Goal: Book appointment/travel/reservation

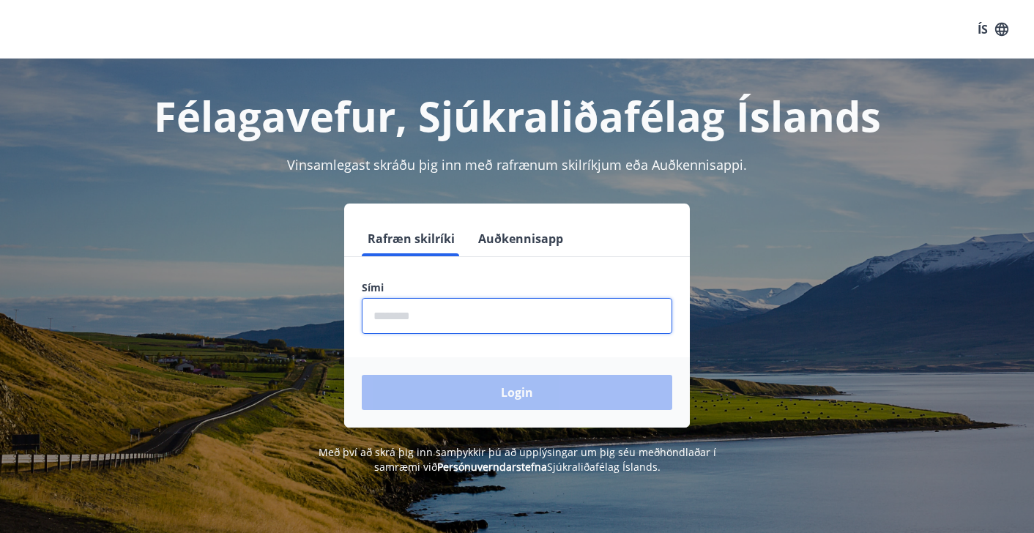
click at [514, 319] on input "phone" at bounding box center [517, 316] width 311 height 36
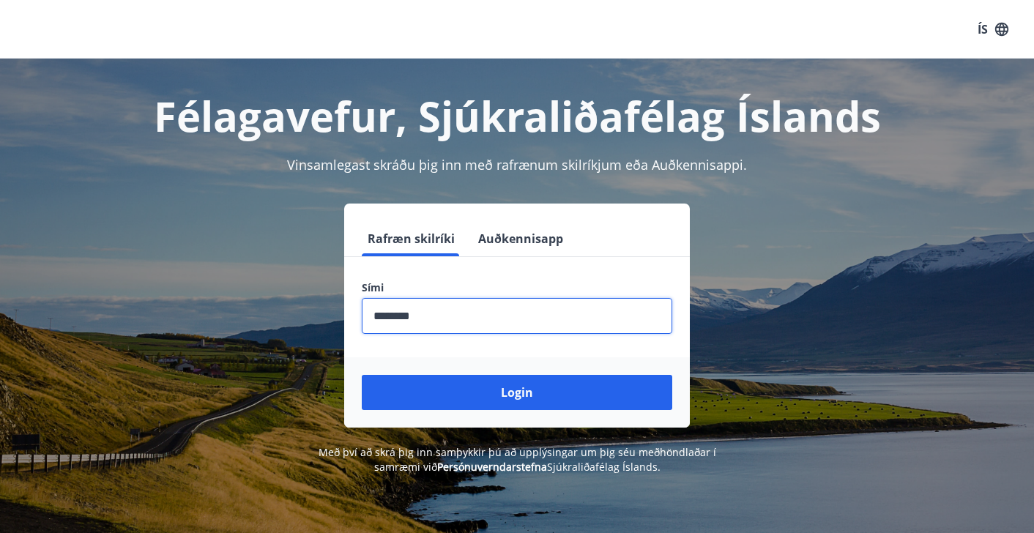
type input "********"
click at [517, 393] on button "Login" at bounding box center [517, 392] width 311 height 35
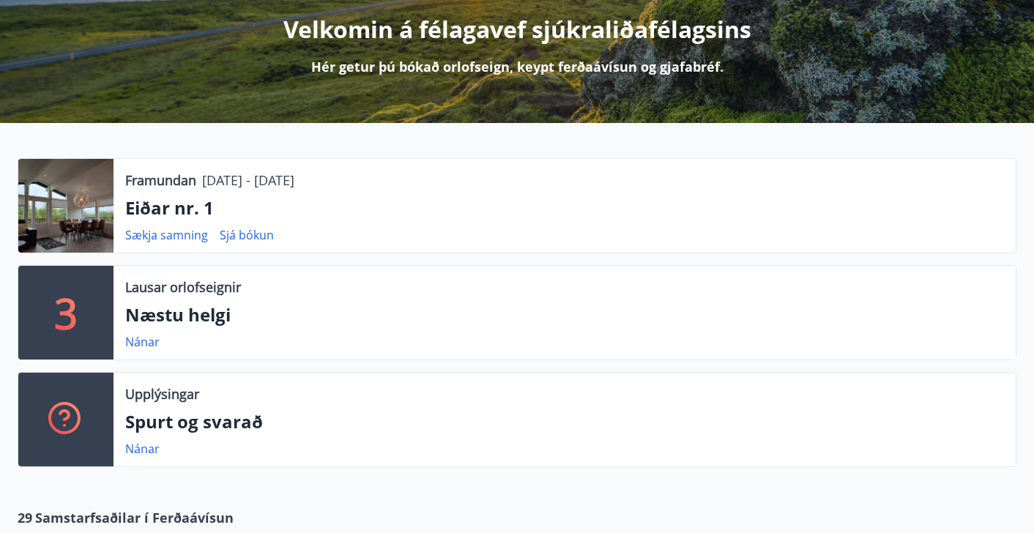
scroll to position [187, 0]
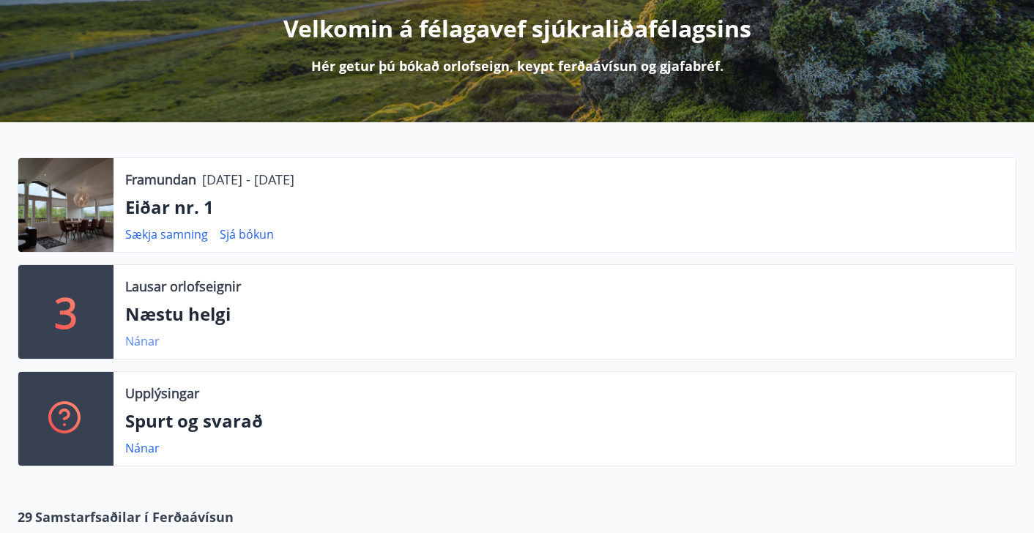
click at [137, 343] on link "Nánar" at bounding box center [142, 341] width 34 height 16
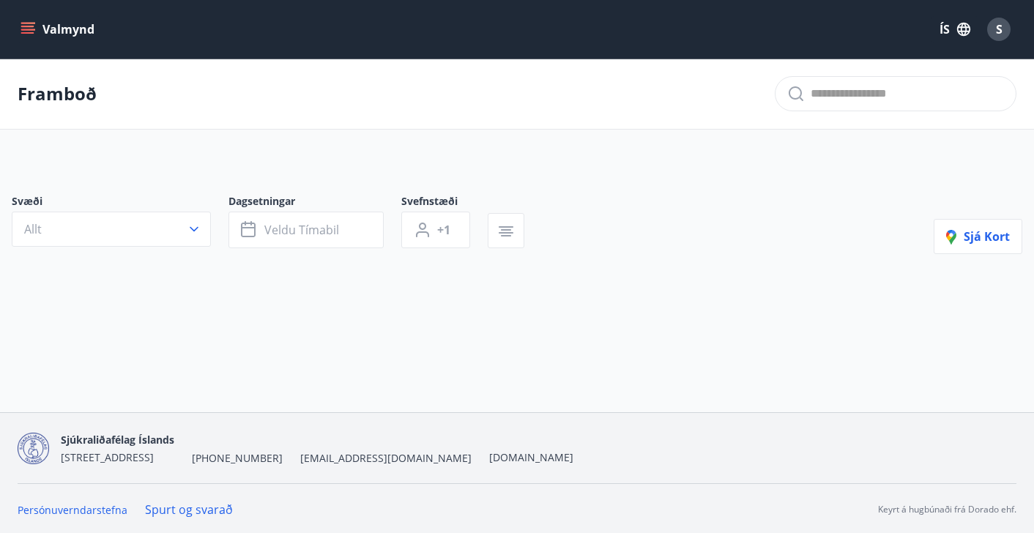
type input "*"
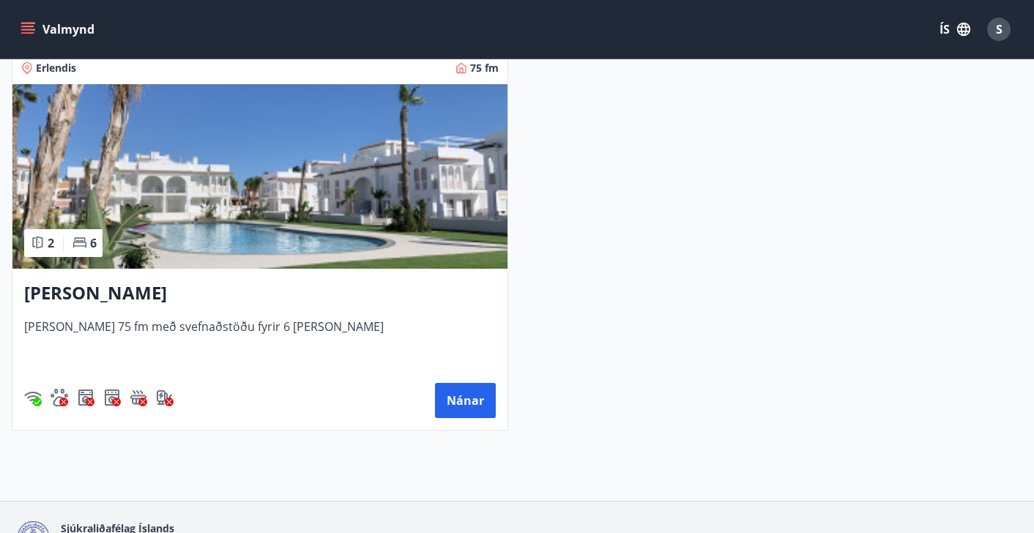
scroll to position [722, 0]
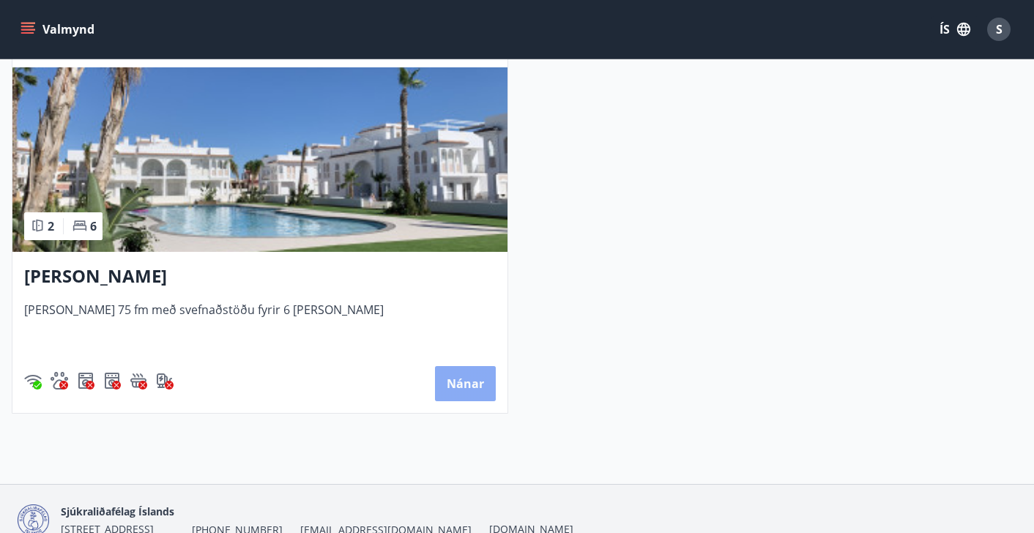
click at [469, 394] on button "Nánar" at bounding box center [465, 383] width 61 height 35
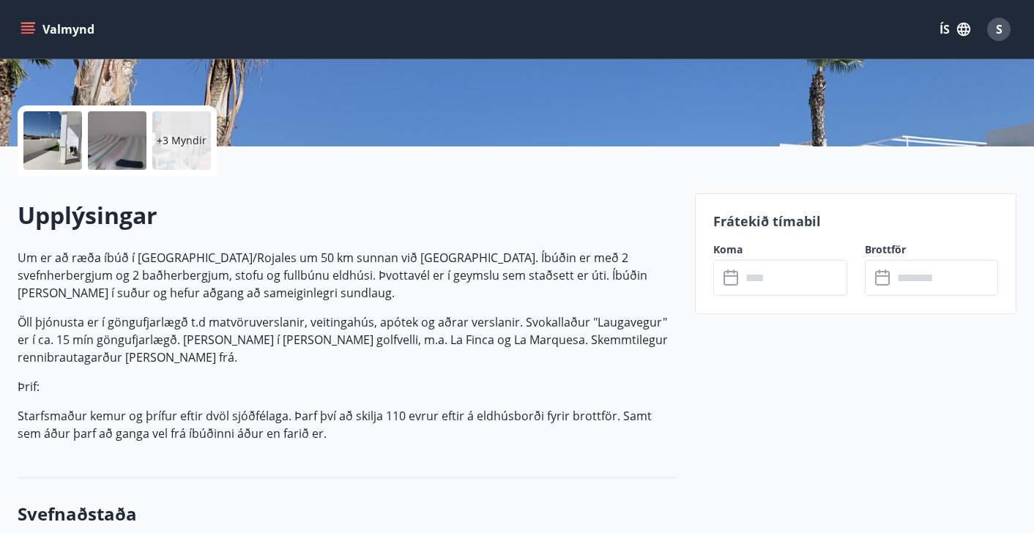
scroll to position [263, 0]
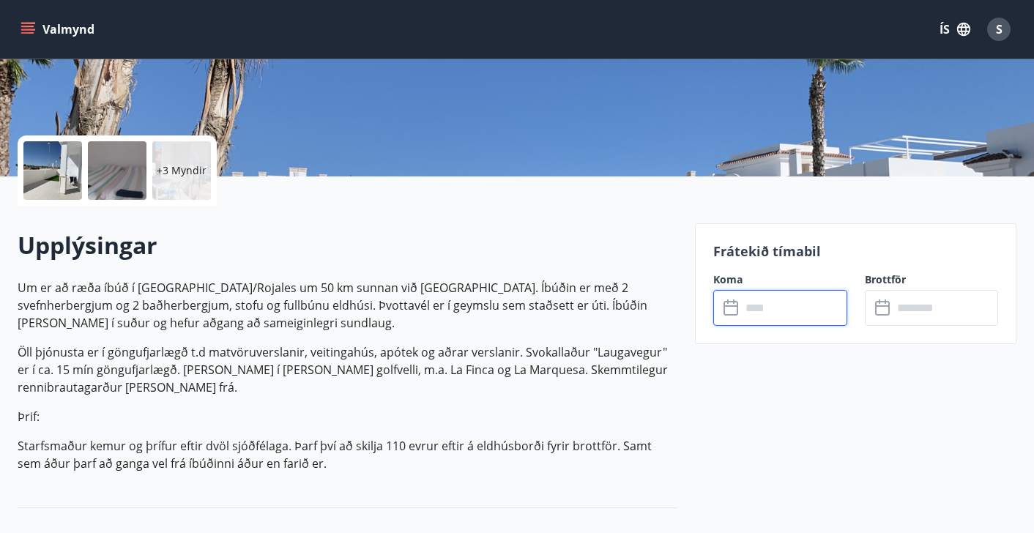
click at [800, 317] on input "text" at bounding box center [793, 308] width 105 height 36
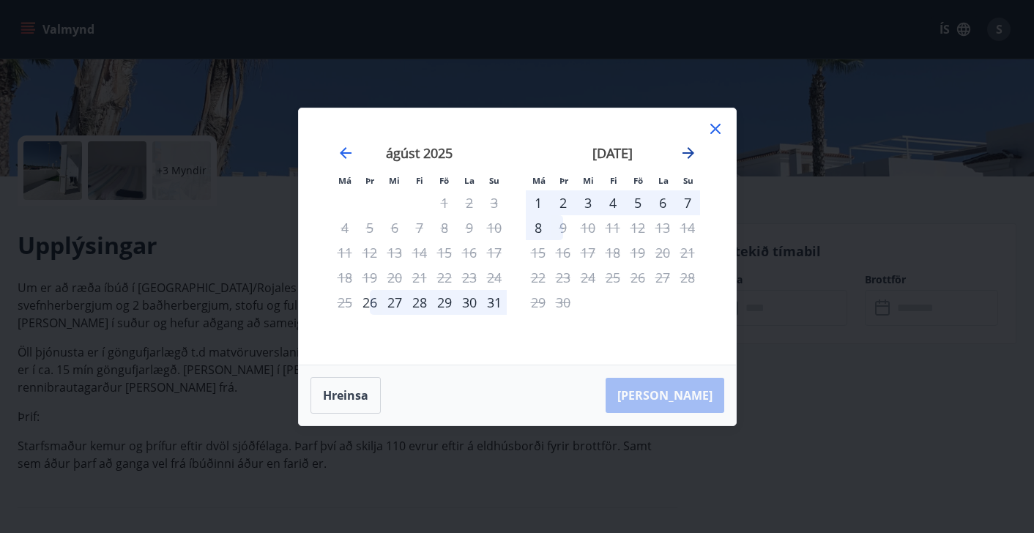
click at [694, 152] on icon "Move forward to switch to the next month." at bounding box center [689, 153] width 12 height 12
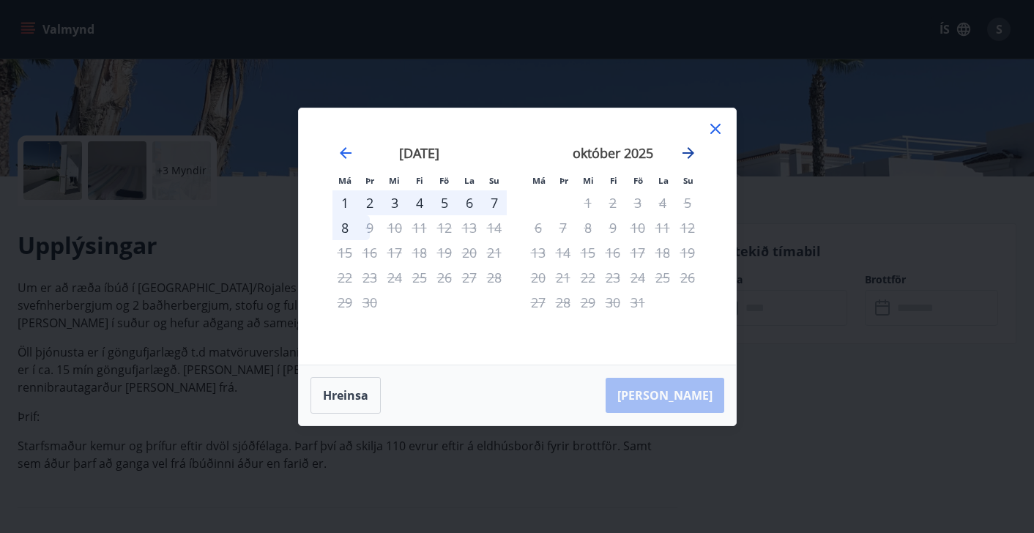
click at [694, 152] on icon "Move forward to switch to the next month." at bounding box center [689, 153] width 12 height 12
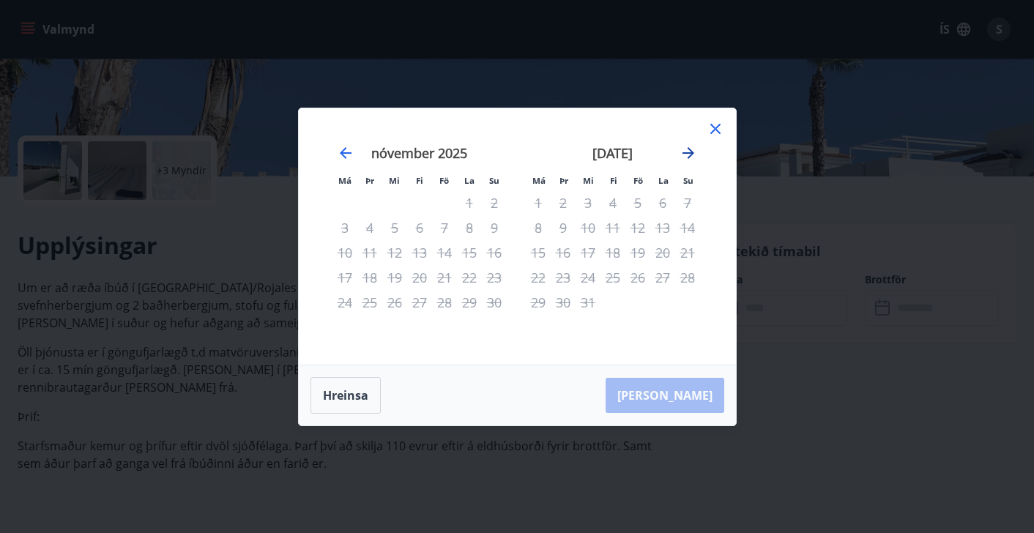
click at [694, 152] on icon "Move forward to switch to the next month." at bounding box center [689, 153] width 12 height 12
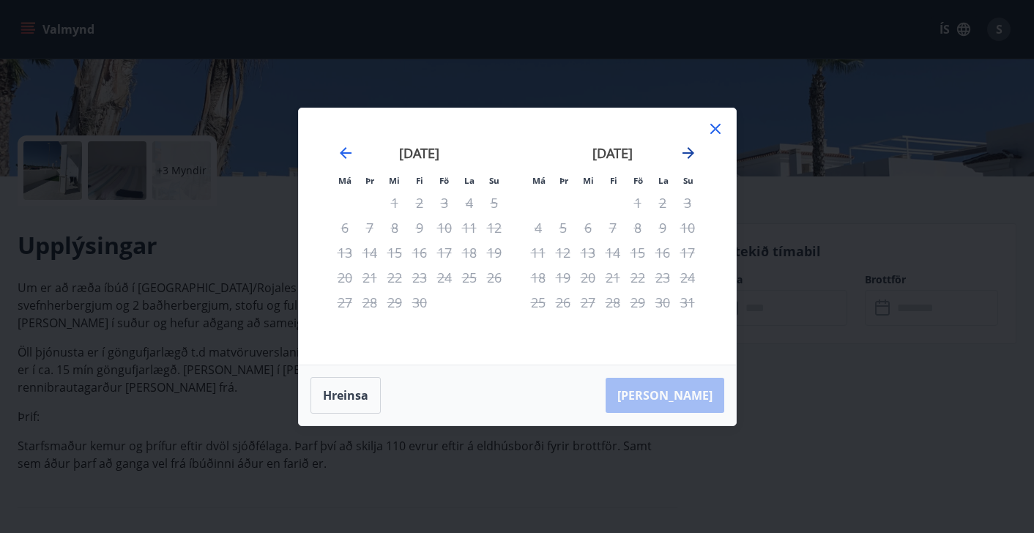
click at [694, 152] on icon "Move forward to switch to the next month." at bounding box center [689, 153] width 12 height 12
click at [344, 156] on icon "Move backward to switch to the previous month." at bounding box center [346, 153] width 12 height 12
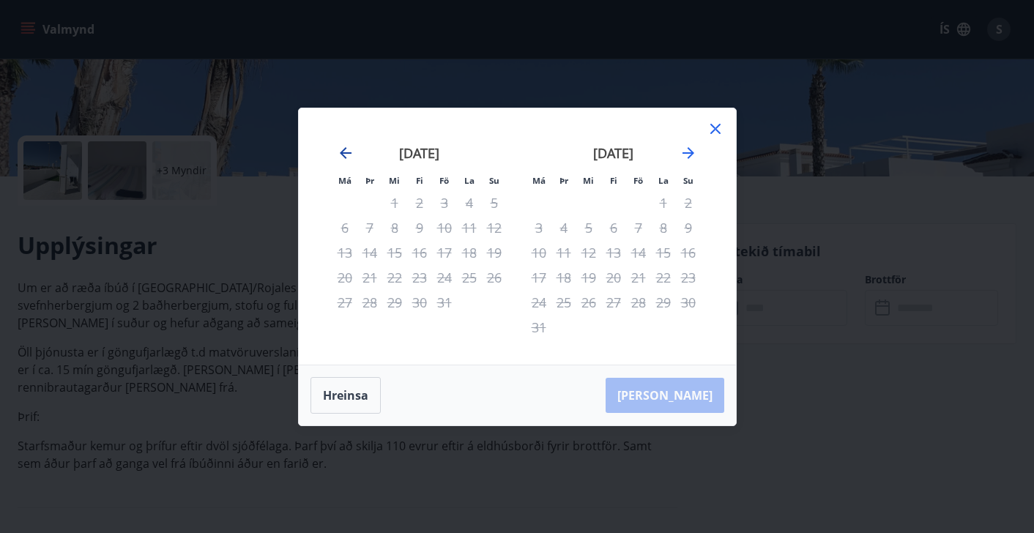
click at [344, 156] on icon "Move backward to switch to the previous month." at bounding box center [346, 153] width 12 height 12
click at [345, 152] on icon "Move backward to switch to the previous month." at bounding box center [346, 153] width 12 height 12
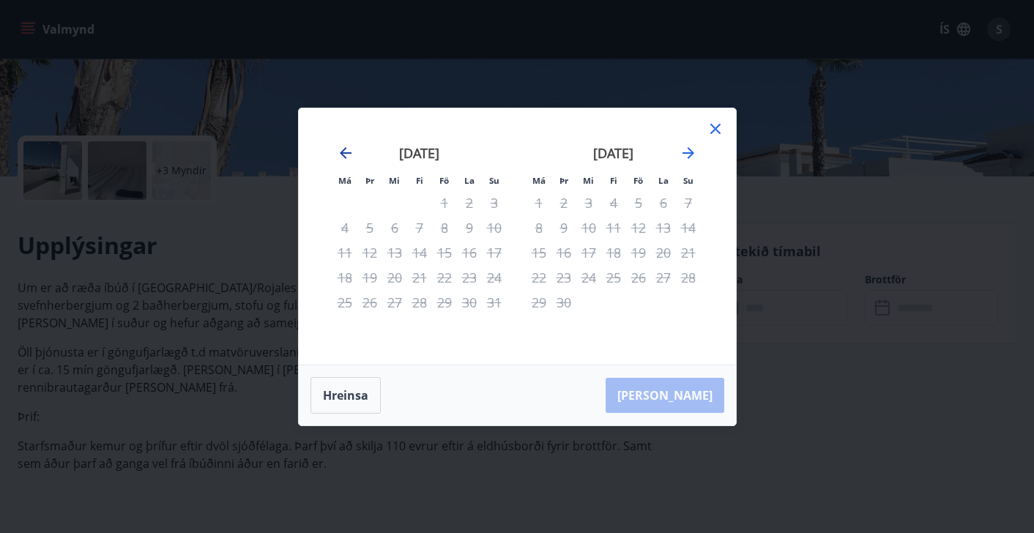
click at [346, 155] on icon "Move backward to switch to the previous month." at bounding box center [346, 153] width 18 height 18
click at [715, 131] on icon at bounding box center [716, 129] width 18 height 18
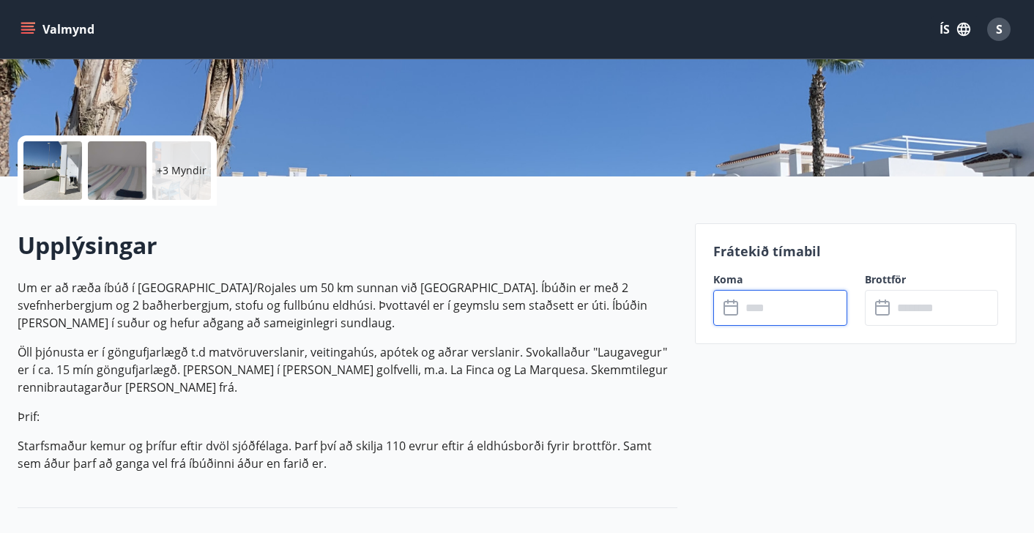
click at [787, 316] on input "text" at bounding box center [793, 308] width 105 height 36
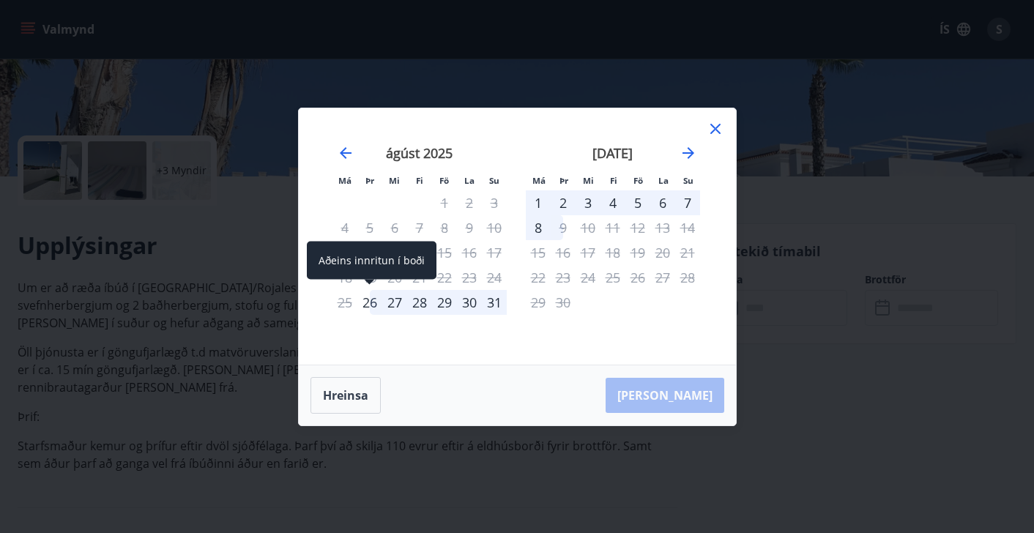
click at [365, 301] on div "26" at bounding box center [369, 302] width 25 height 25
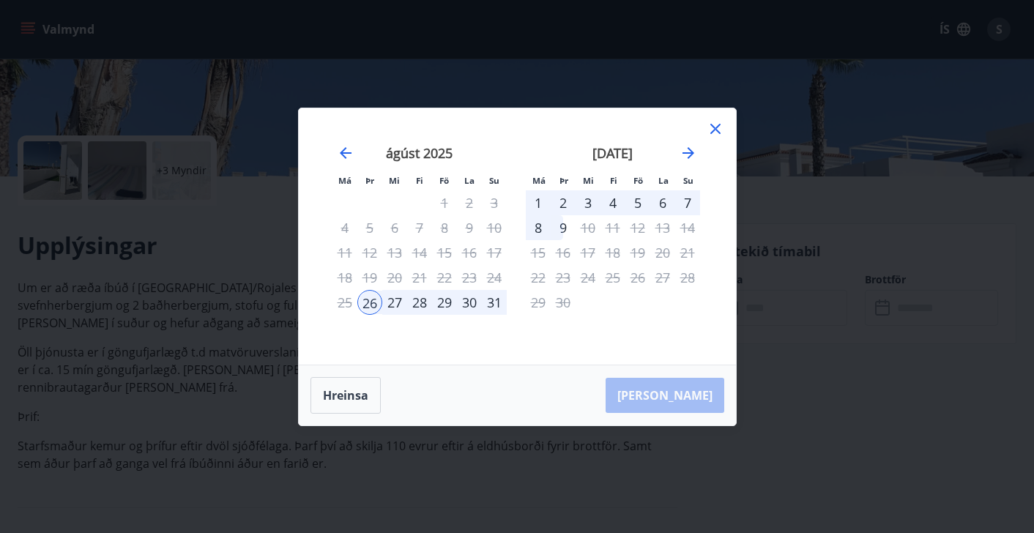
click at [486, 299] on div "31" at bounding box center [494, 302] width 25 height 25
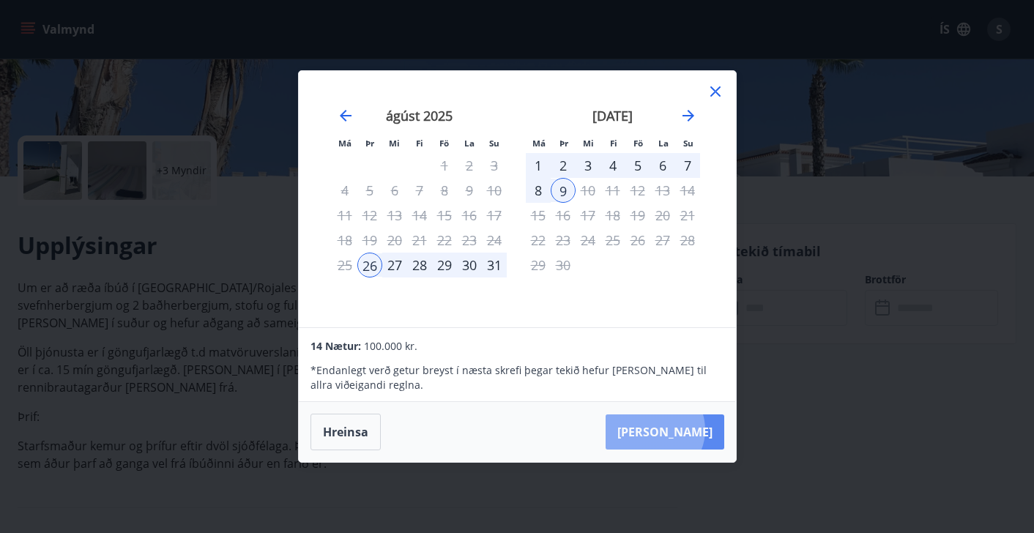
click at [699, 430] on button "[PERSON_NAME]" at bounding box center [665, 431] width 119 height 35
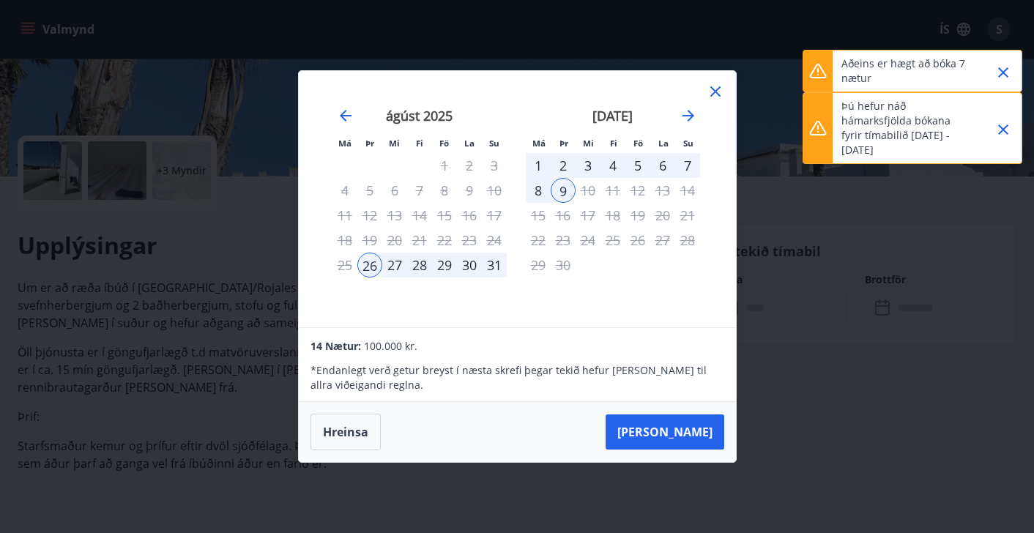
click at [1002, 77] on icon "Close" at bounding box center [1003, 73] width 18 height 18
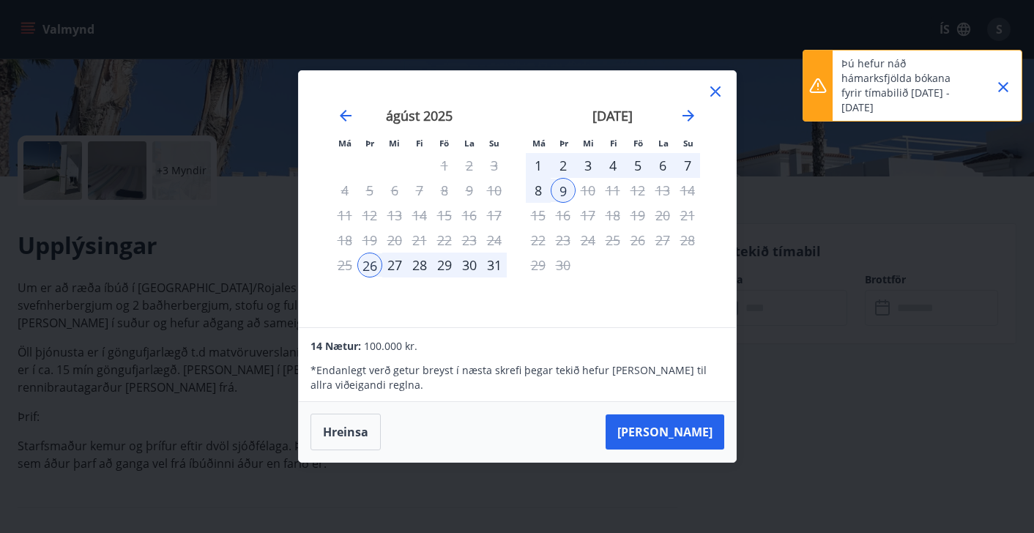
click at [1001, 86] on icon "Close" at bounding box center [1003, 87] width 10 height 10
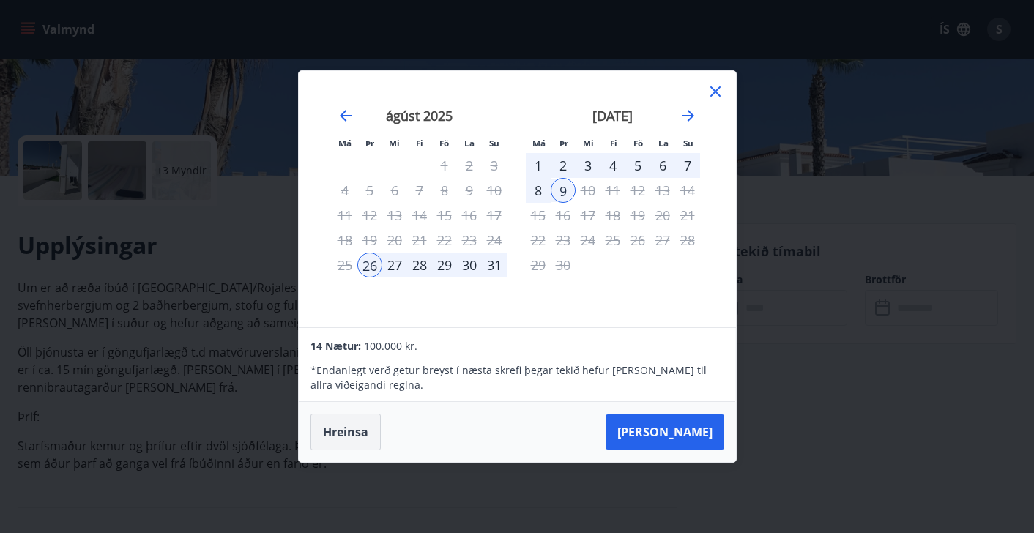
click at [343, 430] on button "Hreinsa" at bounding box center [346, 432] width 70 height 37
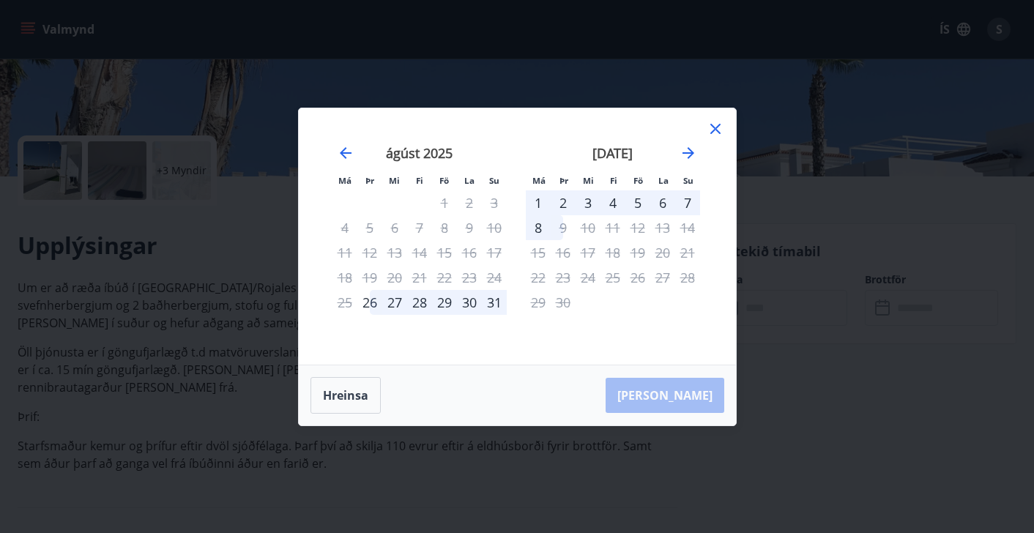
click at [714, 128] on icon at bounding box center [715, 129] width 10 height 10
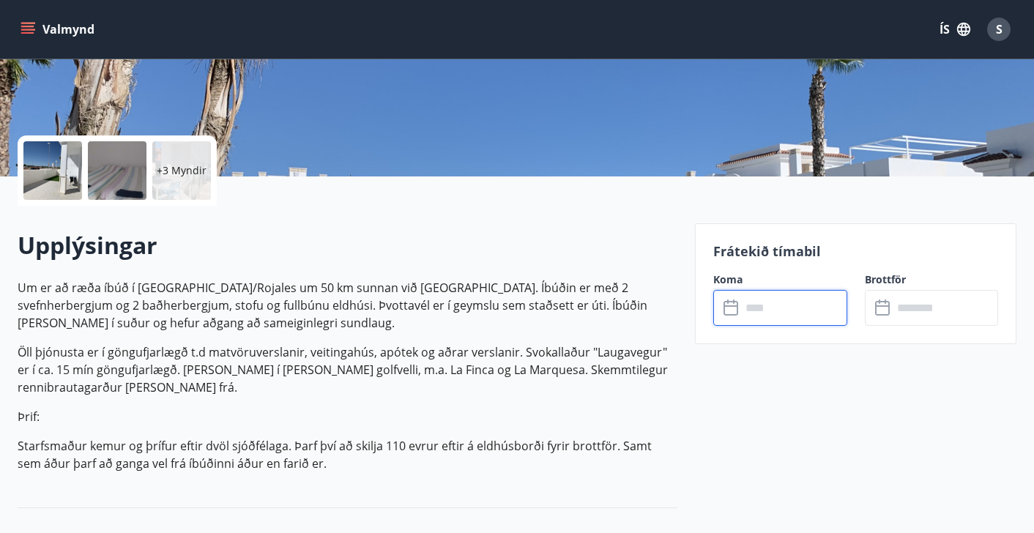
click at [31, 33] on icon "menu" at bounding box center [27, 32] width 13 height 1
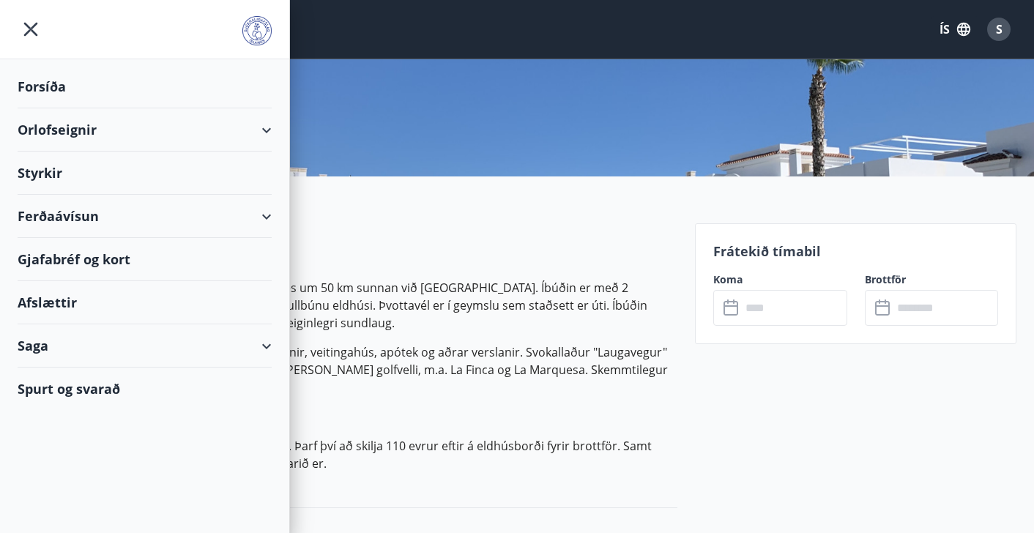
click at [40, 133] on div "Orlofseignir" at bounding box center [145, 129] width 254 height 43
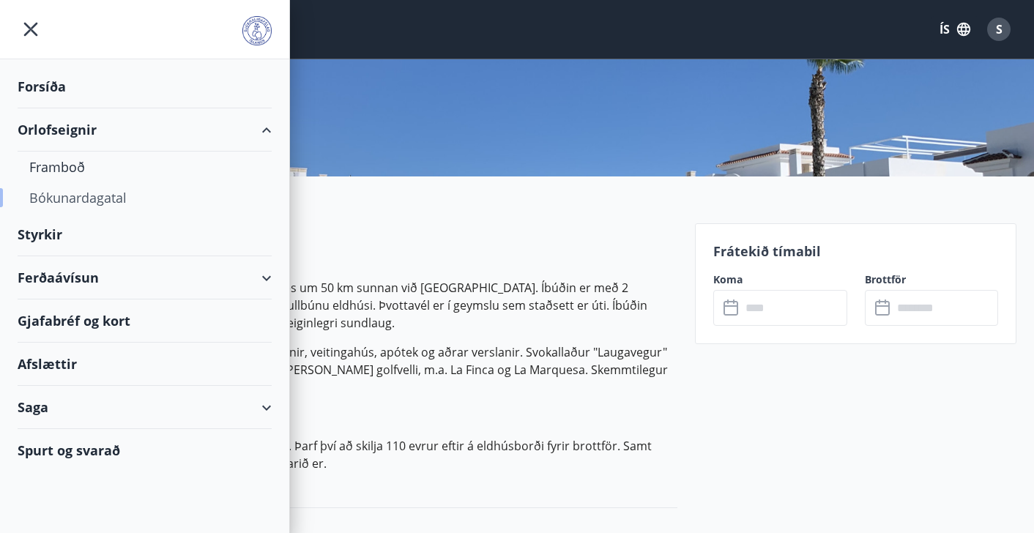
click at [63, 199] on div "Bókunardagatal" at bounding box center [144, 197] width 231 height 31
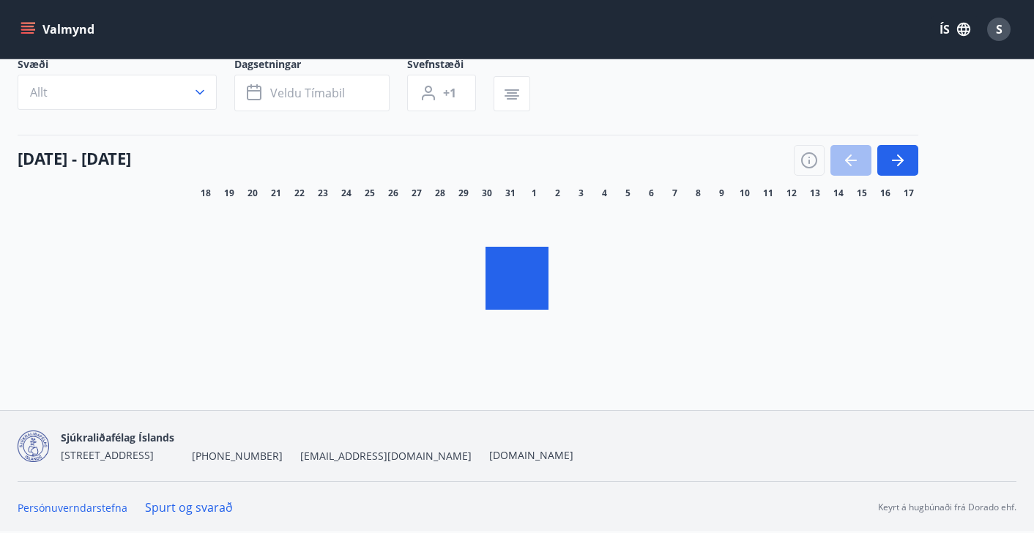
scroll to position [92, 0]
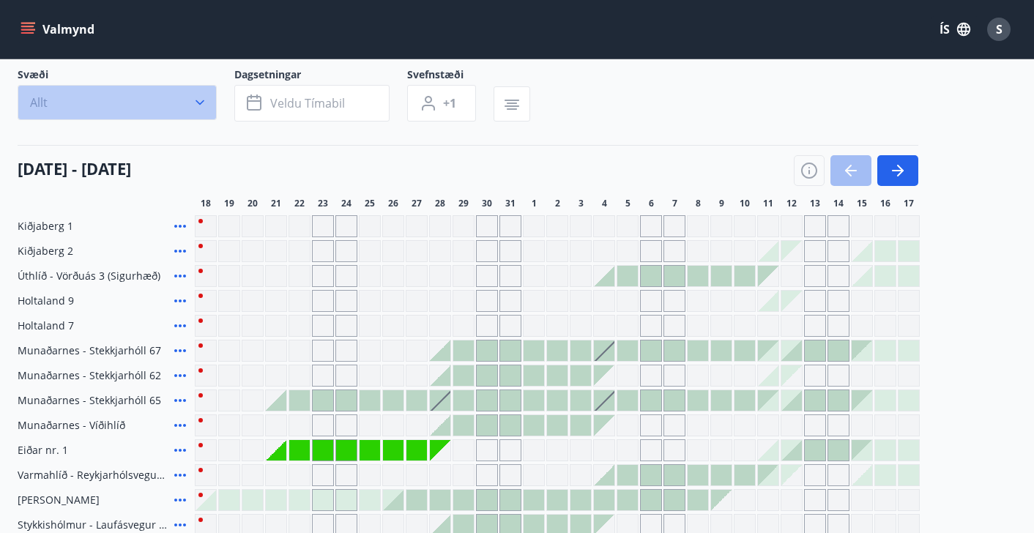
click at [198, 104] on icon "button" at bounding box center [200, 102] width 15 height 15
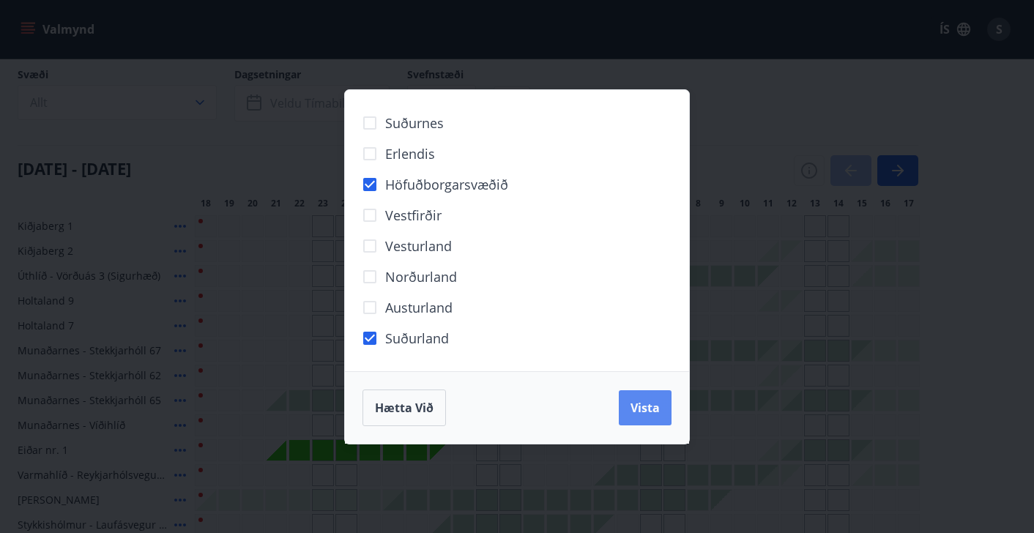
click at [639, 406] on span "Vista" at bounding box center [645, 408] width 29 height 16
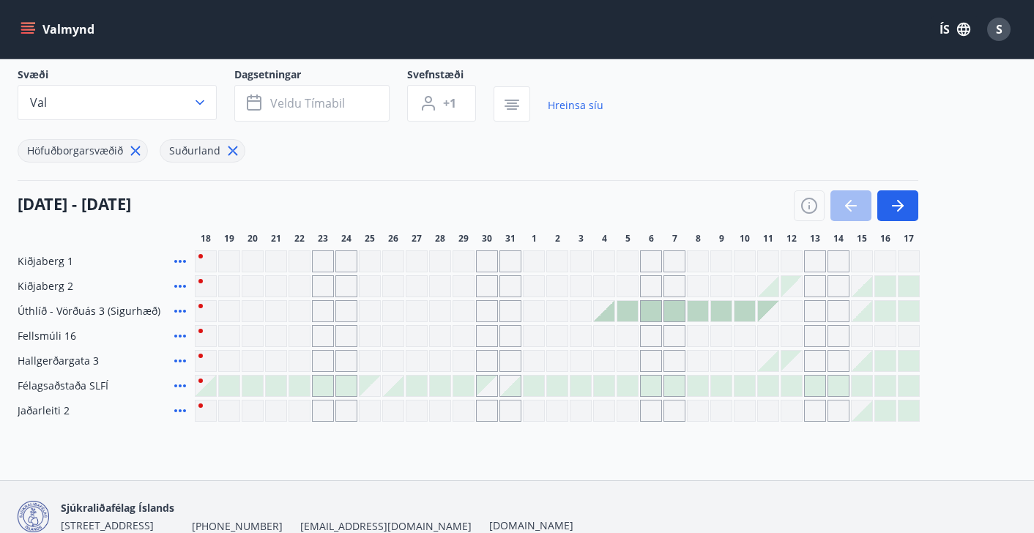
click at [302, 335] on div "Gráir dagar eru ekki bókanlegir" at bounding box center [300, 336] width 22 height 22
